Goal: Download file/media

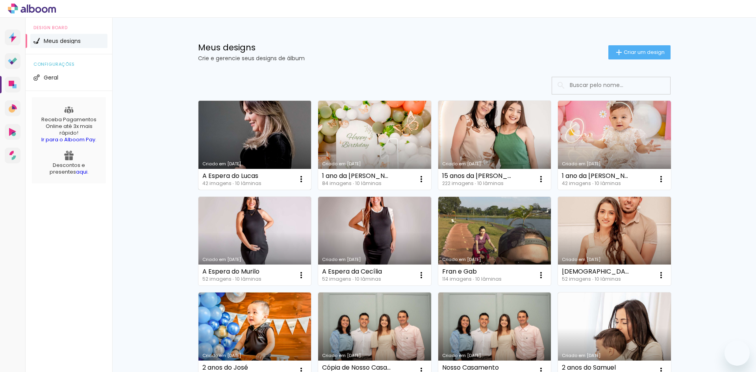
click at [256, 159] on link "Criado em [DATE]" at bounding box center [254, 145] width 113 height 89
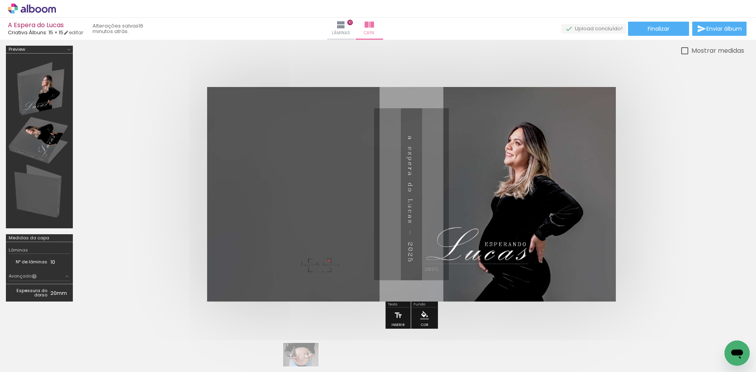
drag, startPoint x: 289, startPoint y: 366, endPoint x: 301, endPoint y: 364, distance: 11.6
click at [302, 365] on quentale-thumb at bounding box center [299, 345] width 44 height 45
click at [358, 332] on iron-icon at bounding box center [354, 330] width 8 height 8
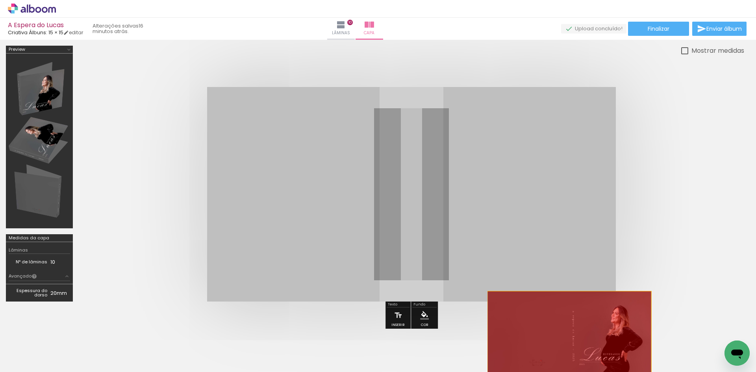
drag, startPoint x: 453, startPoint y: 215, endPoint x: 569, endPoint y: 334, distance: 167.1
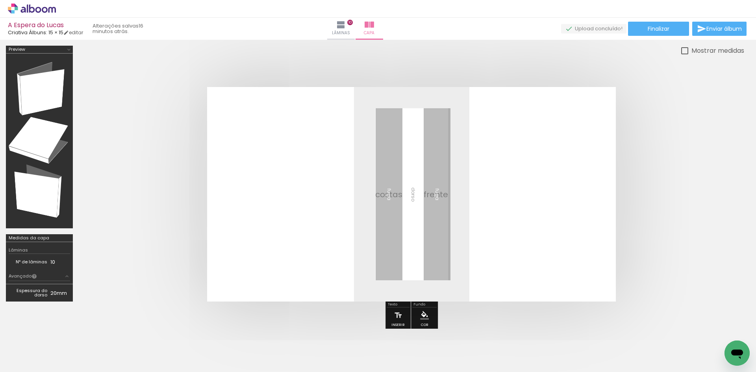
click at [358, 328] on iron-icon at bounding box center [354, 330] width 8 height 8
click at [24, 360] on span "Adicionar Fotos" at bounding box center [28, 361] width 24 height 9
click at [0, 0] on input "file" at bounding box center [0, 0] width 0 height 0
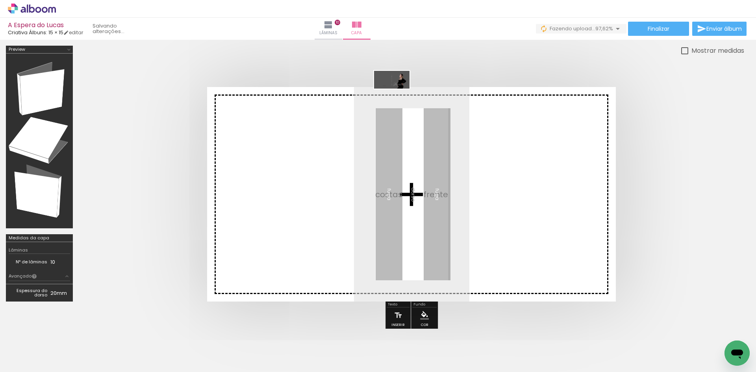
drag, startPoint x: 723, startPoint y: 338, endPoint x: 398, endPoint y: 95, distance: 405.9
click at [398, 95] on quentale-workspace at bounding box center [378, 186] width 756 height 372
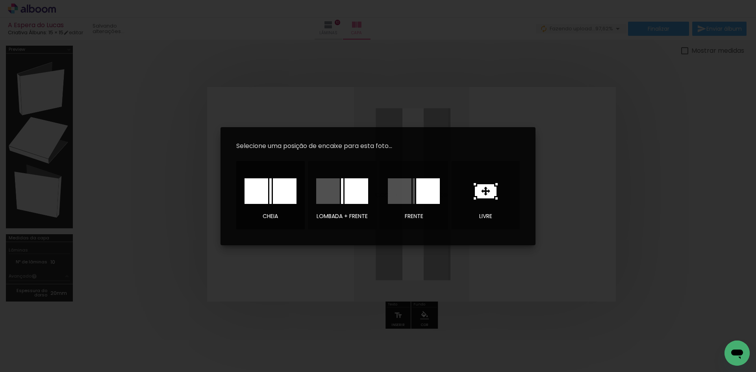
click at [276, 183] on div at bounding box center [285, 191] width 24 height 26
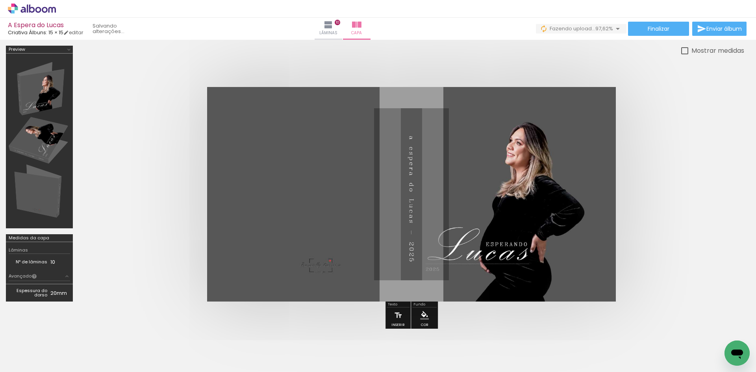
scroll to position [0, 1163]
click at [712, 29] on span "Enviar álbum" at bounding box center [723, 29] width 35 height 6
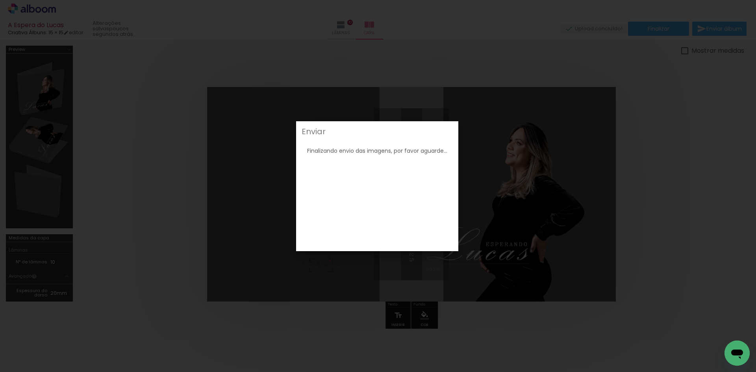
click at [218, 186] on iron-overlay-backdrop at bounding box center [378, 186] width 756 height 372
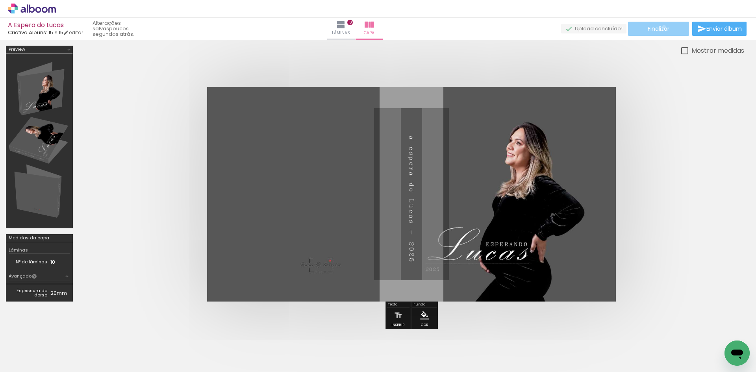
click at [661, 27] on span "Finalizar" at bounding box center [659, 29] width 22 height 6
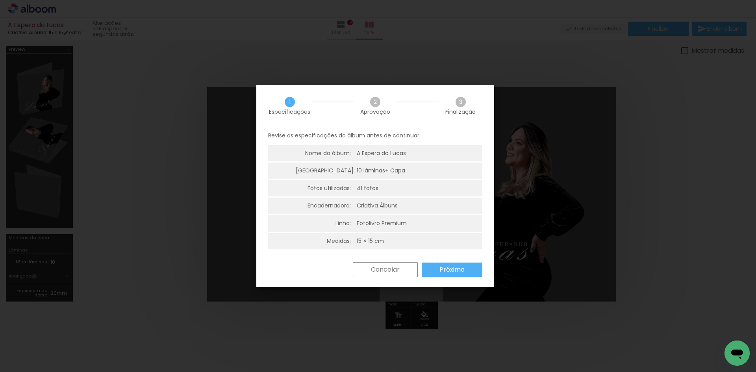
click at [436, 265] on paper-button "Próximo" at bounding box center [452, 270] width 61 height 14
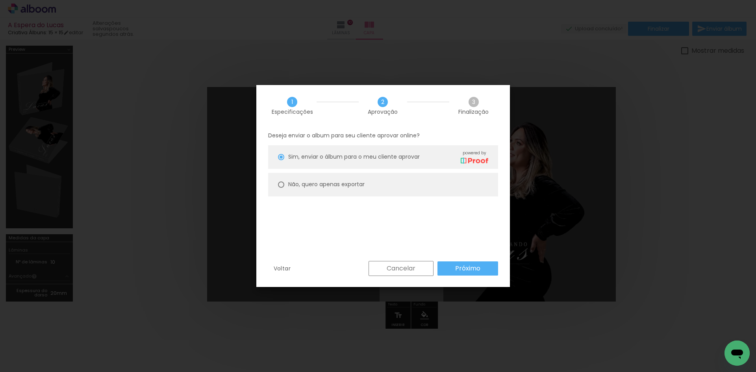
click at [0, 0] on slot "Não, quero apenas exportar" at bounding box center [0, 0] width 0 height 0
type paper-radio-button "on"
click at [0, 0] on slot "Próximo" at bounding box center [0, 0] width 0 height 0
type input "Alta, 300 DPI"
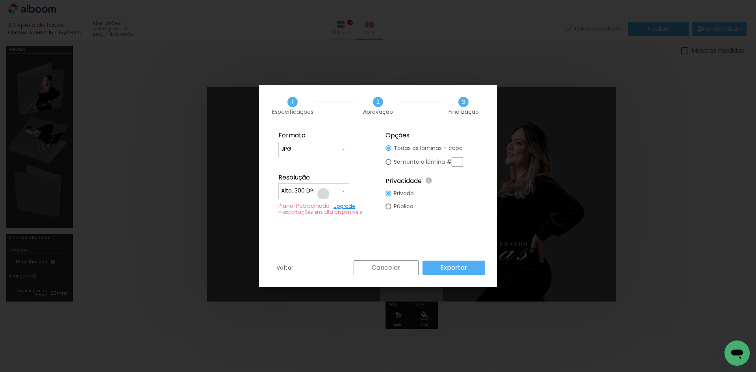
click at [323, 194] on input "Alta, 300 DPI" at bounding box center [310, 191] width 59 height 8
click at [323, 194] on paper-item "Alta, 300 DPI" at bounding box center [313, 190] width 71 height 16
click at [438, 268] on paper-button "Exportar" at bounding box center [454, 268] width 63 height 14
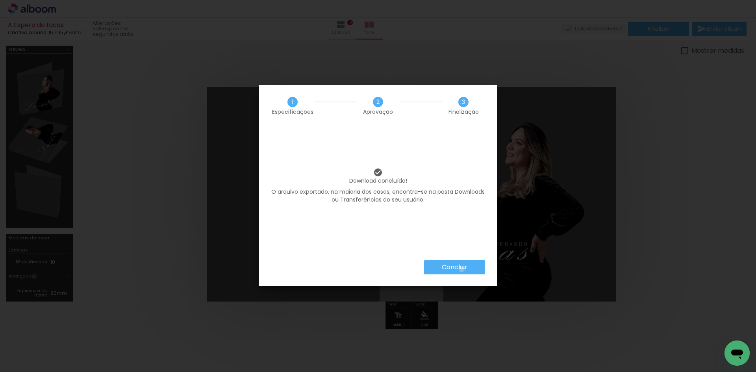
click at [0, 0] on slot "Concluir" at bounding box center [0, 0] width 0 height 0
